Goal: Information Seeking & Learning: Learn about a topic

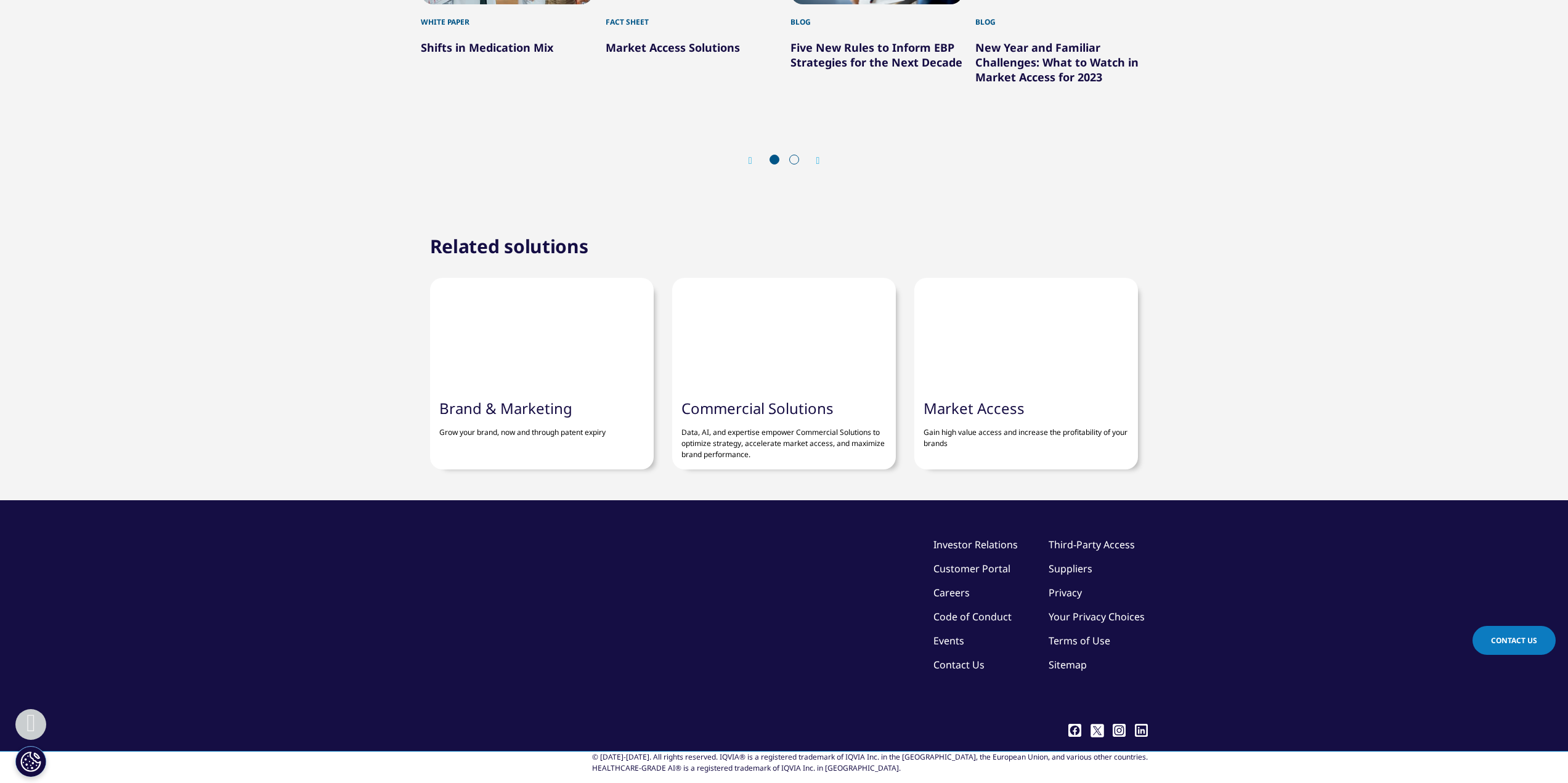
scroll to position [3901, 0]
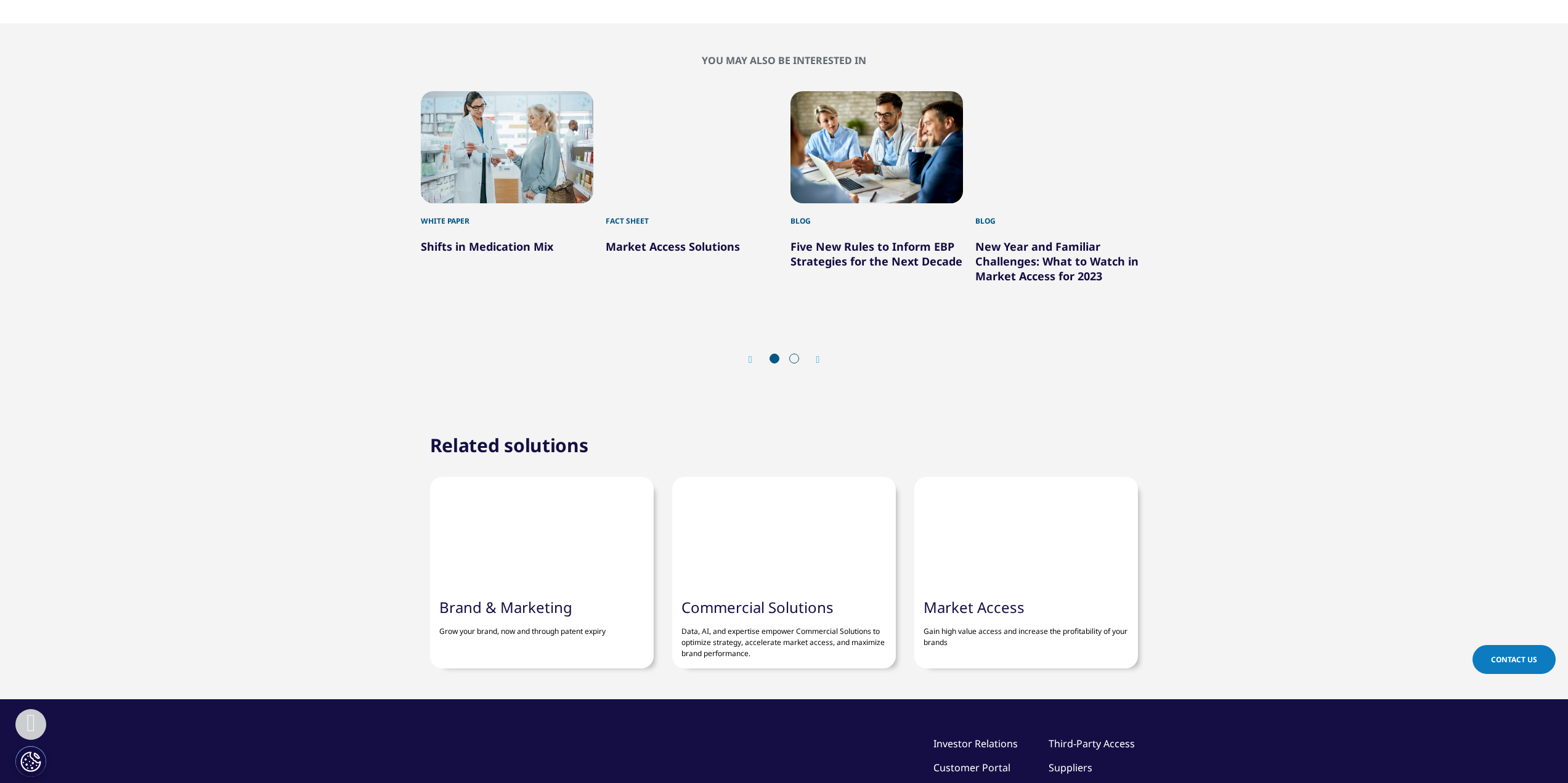
drag, startPoint x: 1382, startPoint y: 579, endPoint x: 1380, endPoint y: 398, distance: 181.0
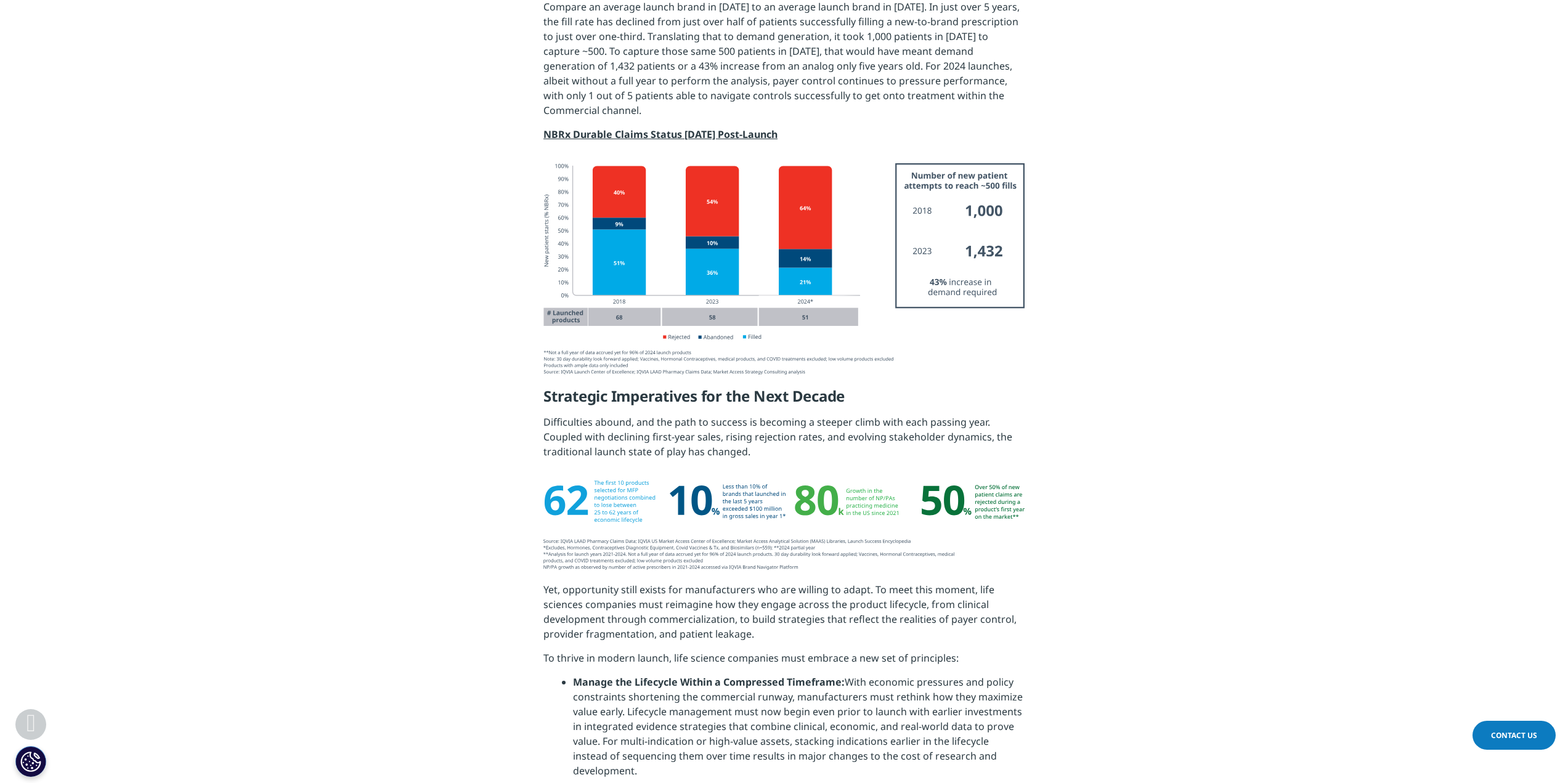
scroll to position [650, 0]
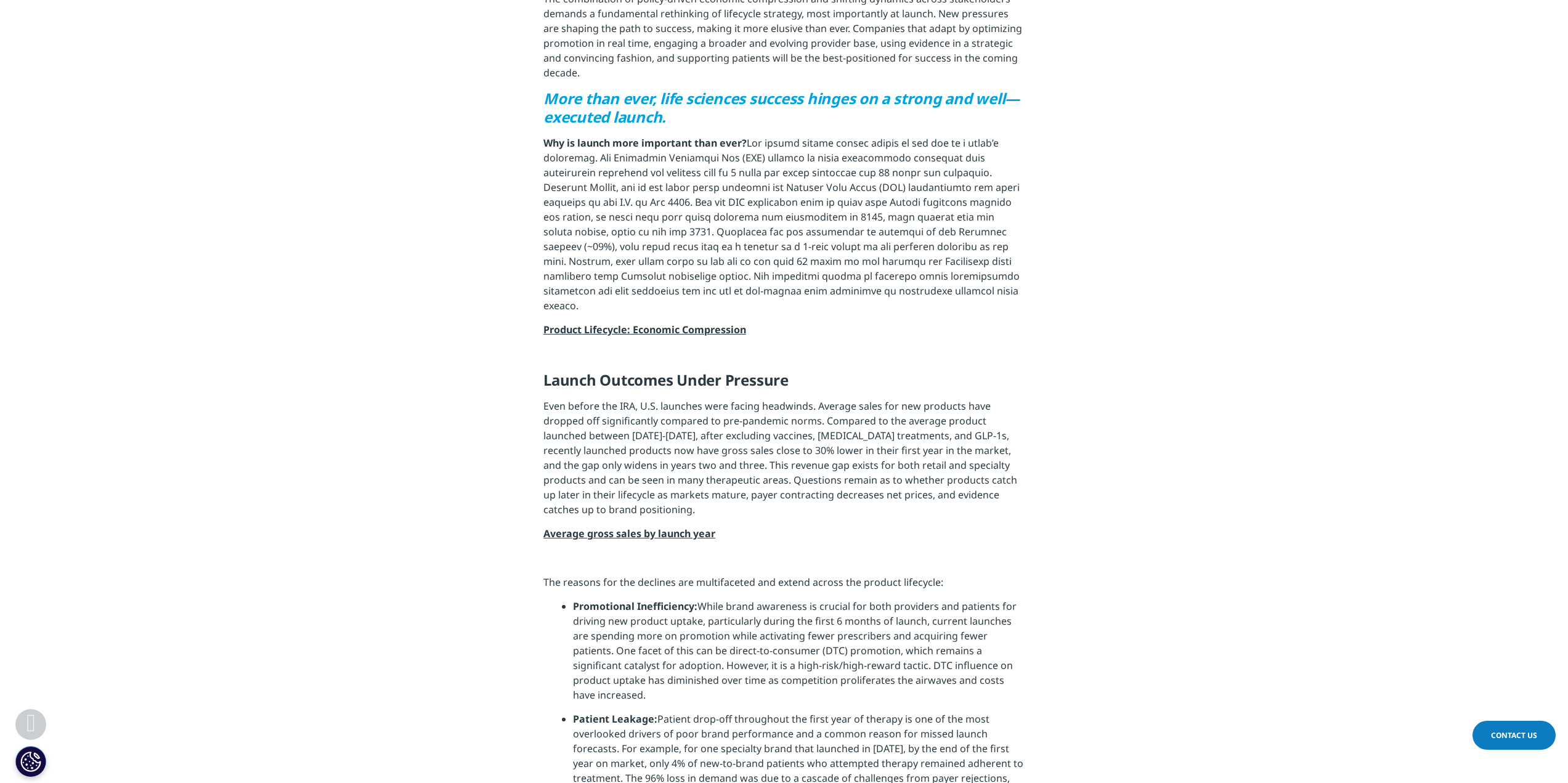
drag, startPoint x: 1297, startPoint y: 567, endPoint x: 1268, endPoint y: 313, distance: 255.7
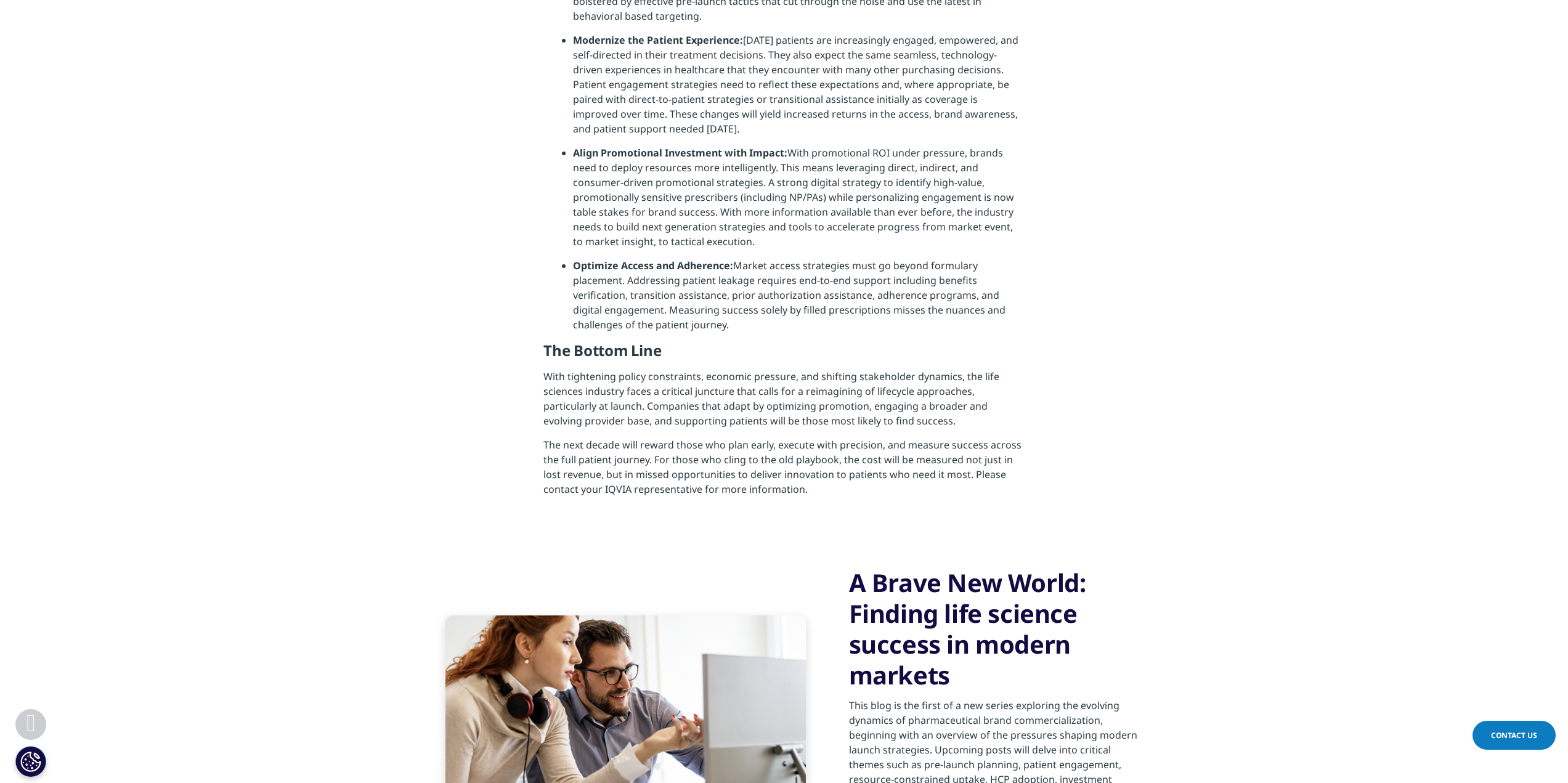
scroll to position [1390, 0]
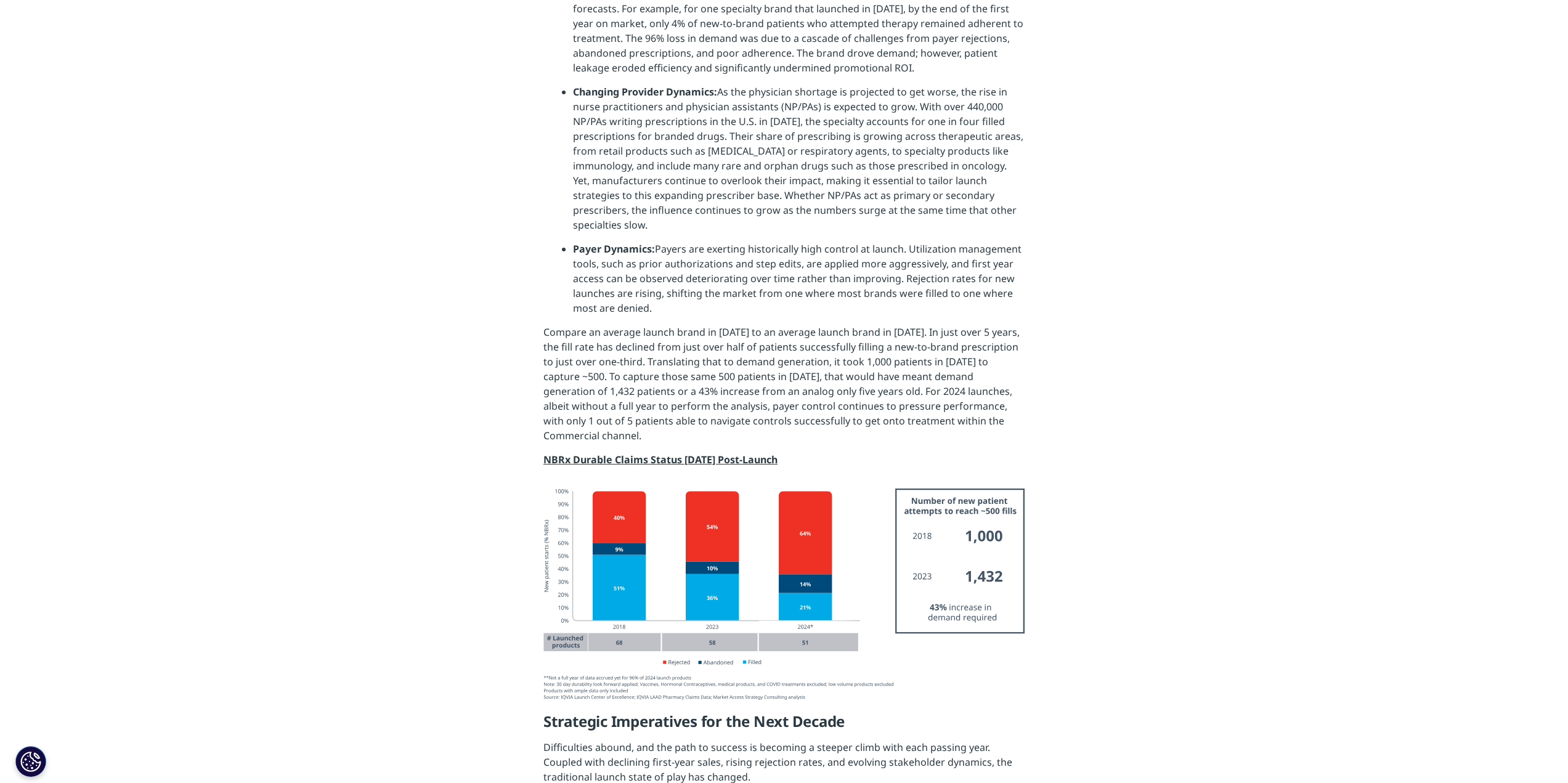
drag, startPoint x: 236, startPoint y: 590, endPoint x: 313, endPoint y: 333, distance: 268.3
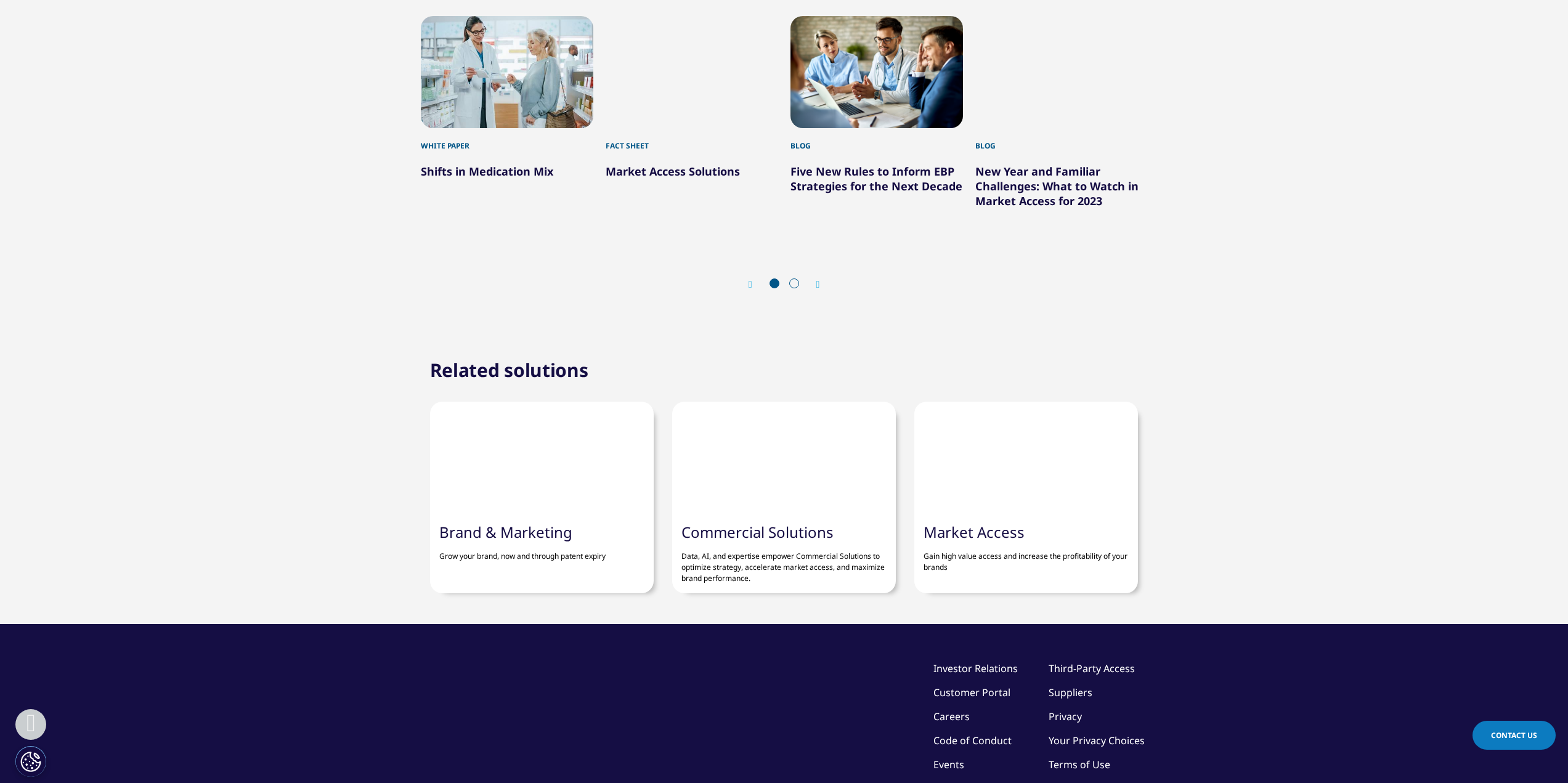
scroll to position [3591, 0]
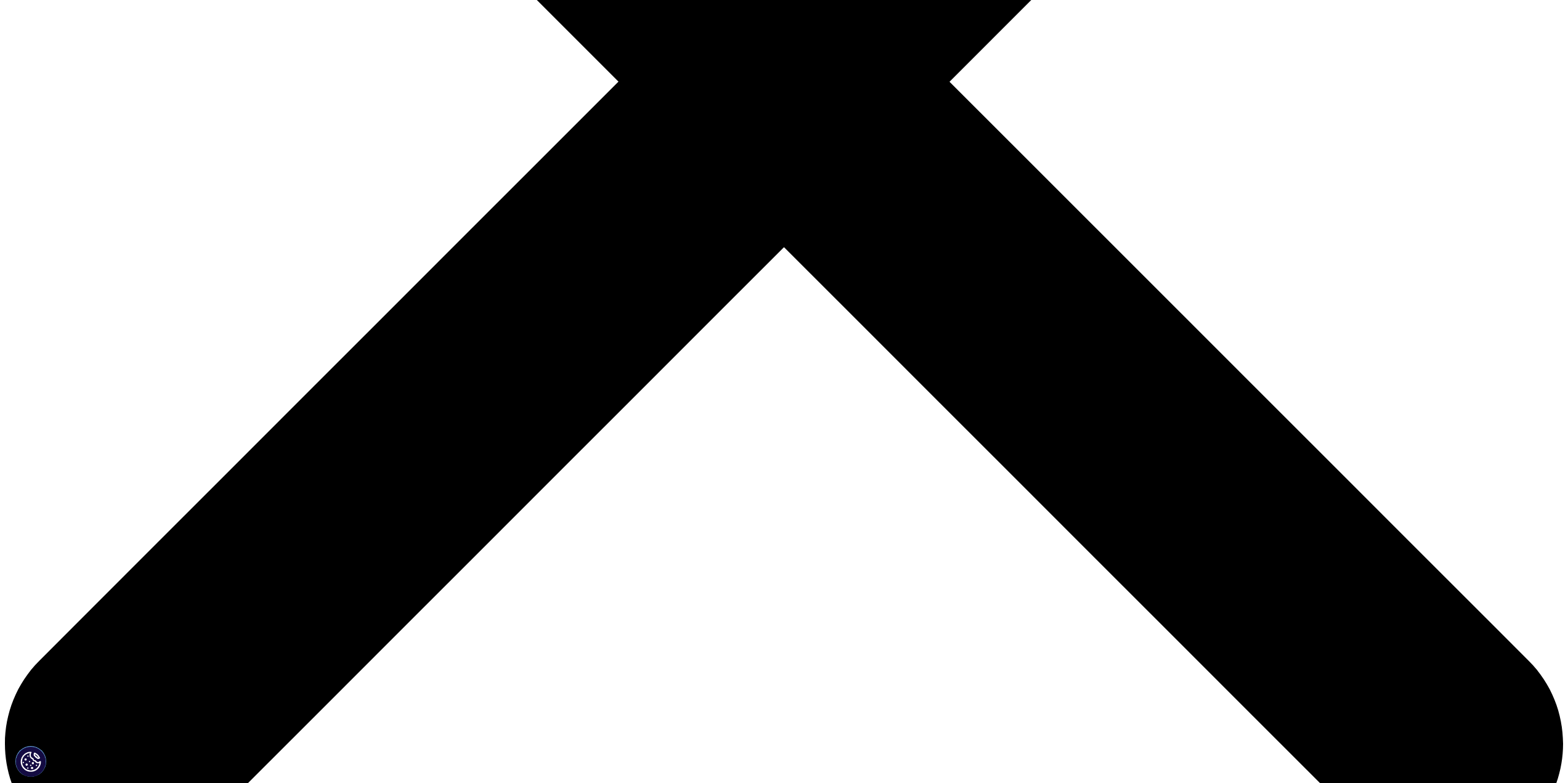
scroll to position [717, 0]
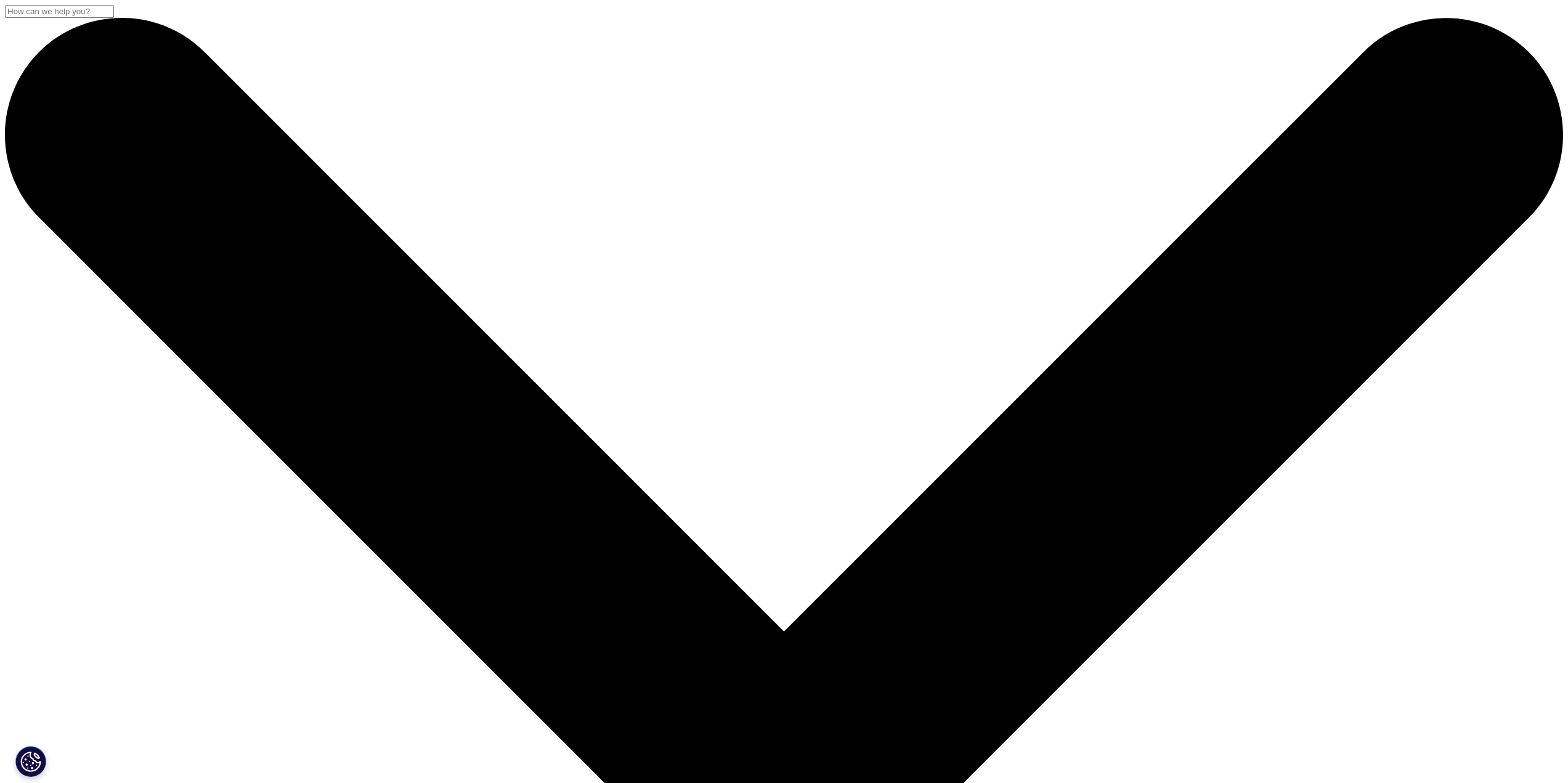
drag, startPoint x: 178, startPoint y: 522, endPoint x: 242, endPoint y: 186, distance: 342.0
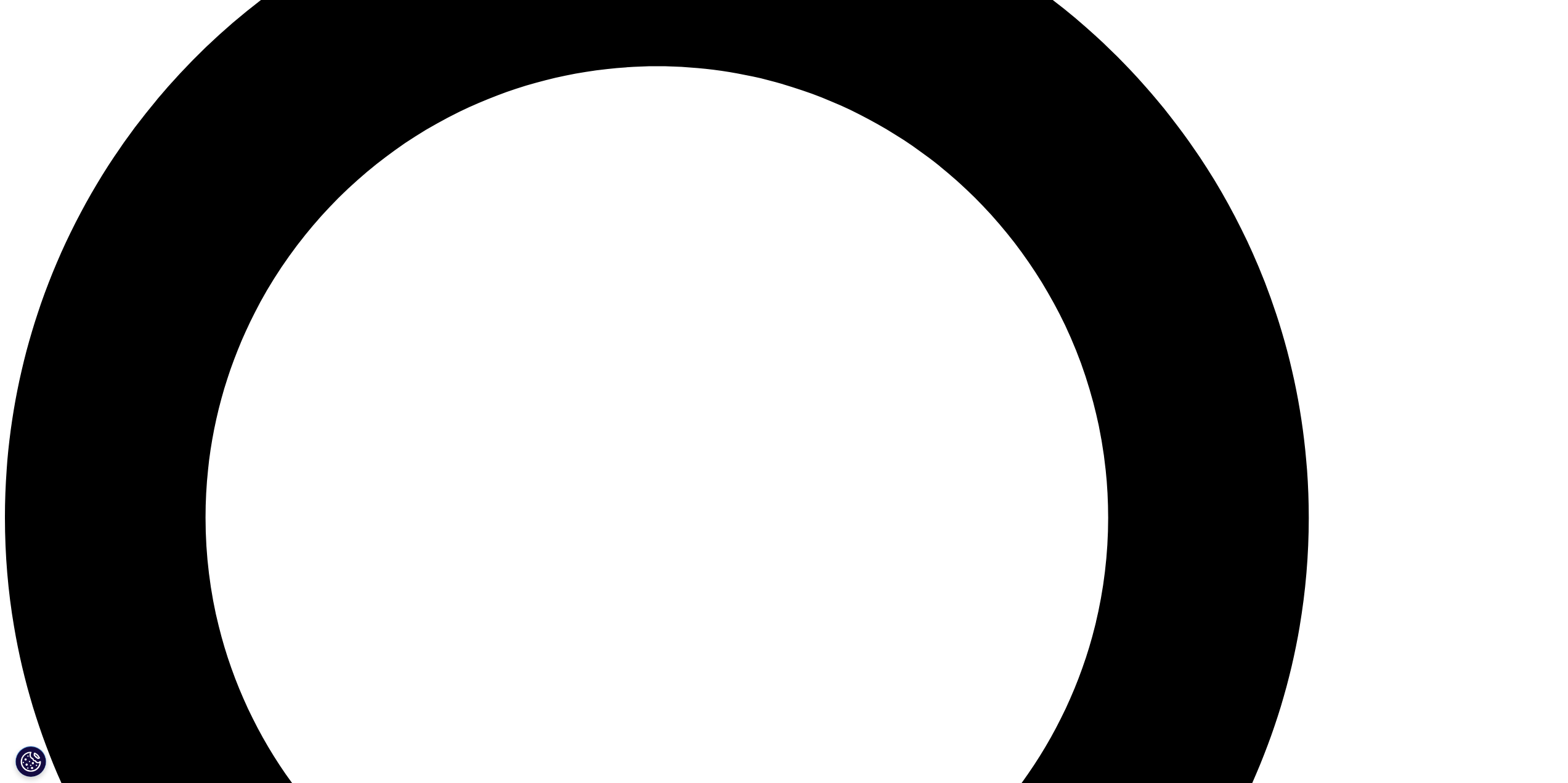
scroll to position [1714, 0]
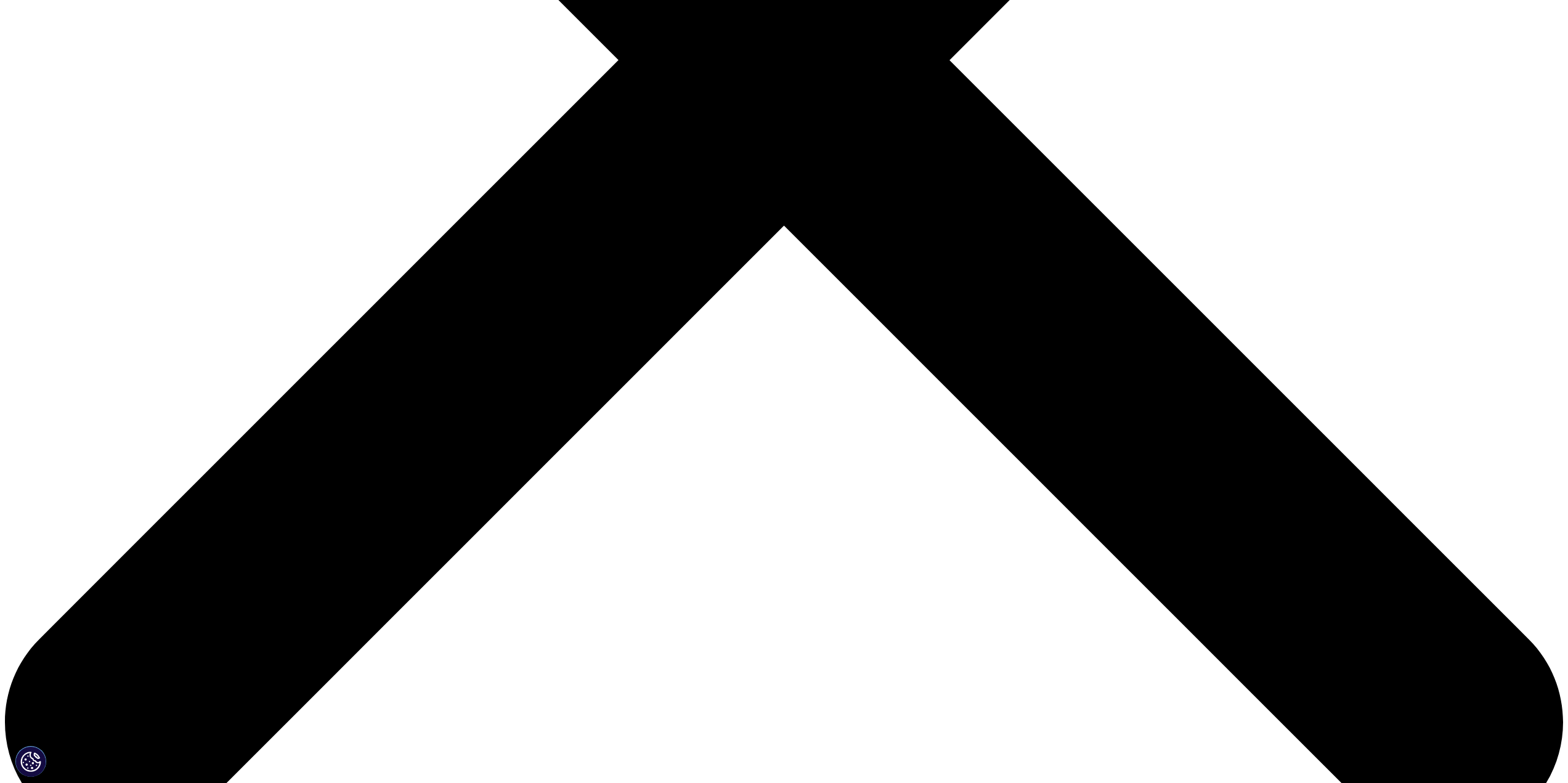
drag, startPoint x: 829, startPoint y: 344, endPoint x: 862, endPoint y: 87, distance: 259.1
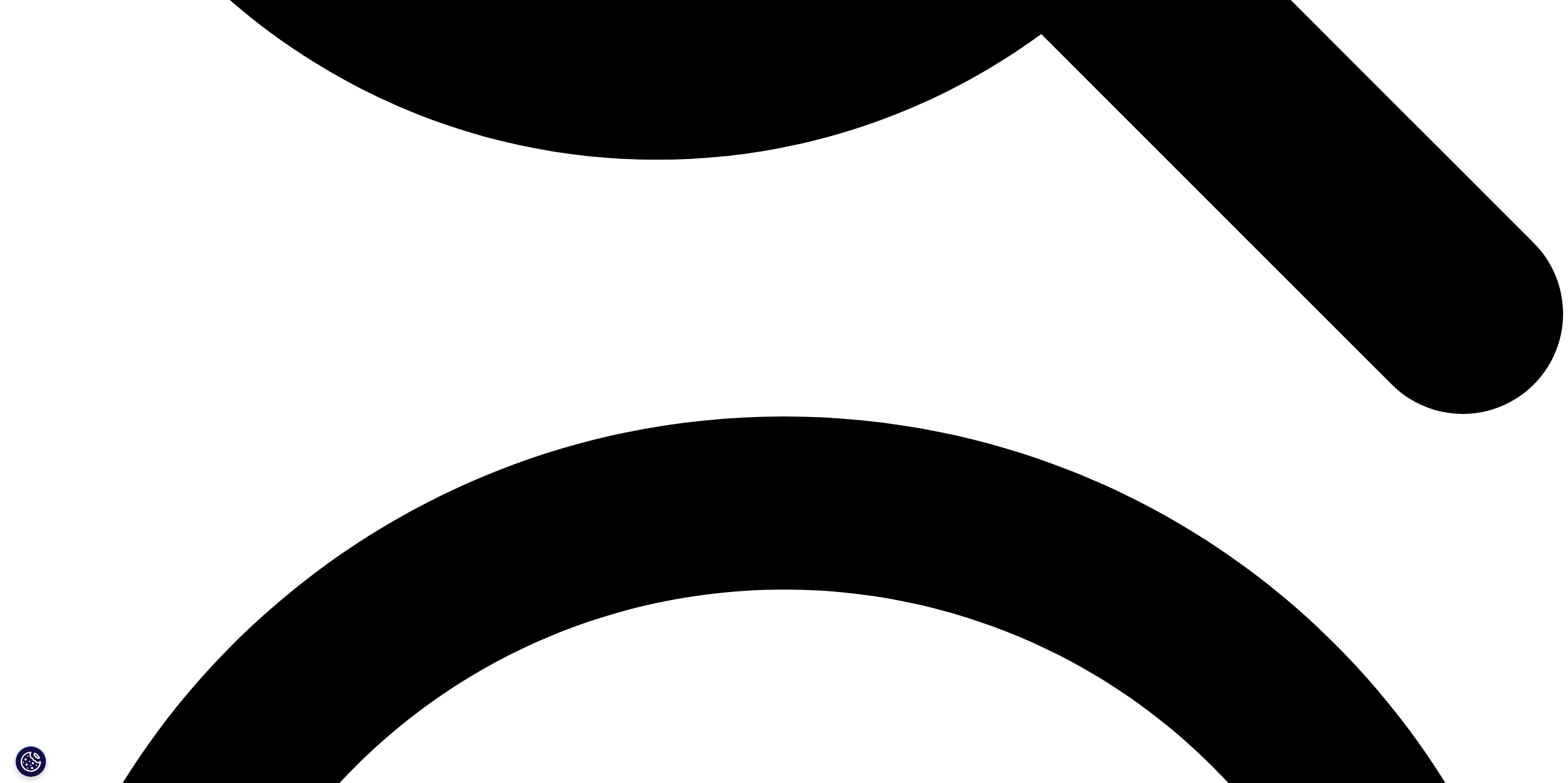
scroll to position [2724, 0]
